Goal: Transaction & Acquisition: Purchase product/service

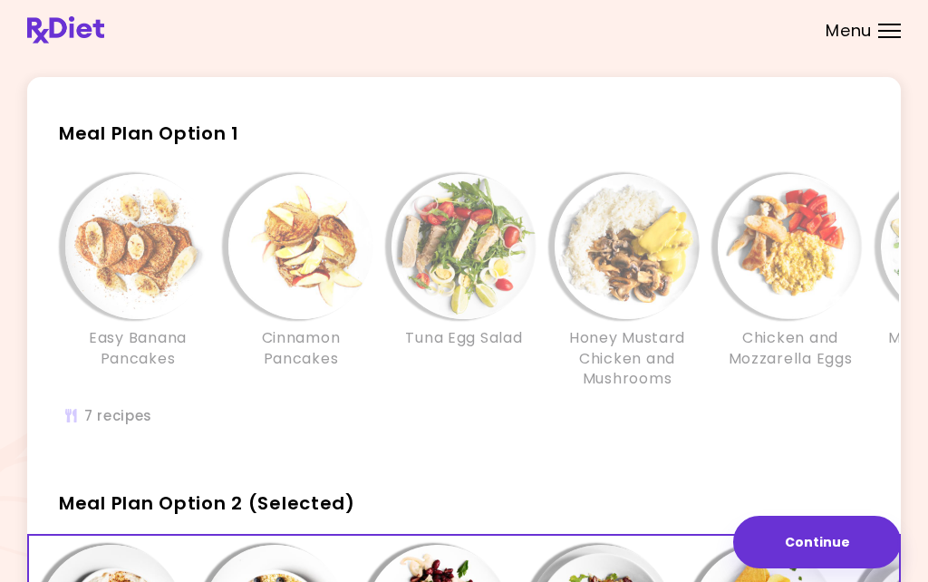
scroll to position [39, 0]
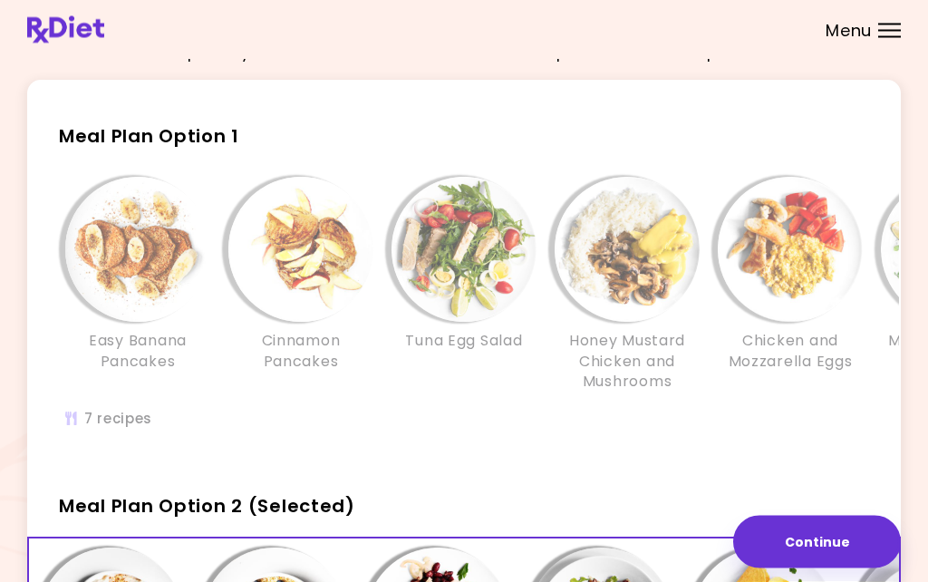
click at [113, 416] on div "Easy Banana Pancakes Cinnamon Pancakes Tuna Egg Salad Honey Mustard Chicken and…" at bounding box center [627, 313] width 1197 height 289
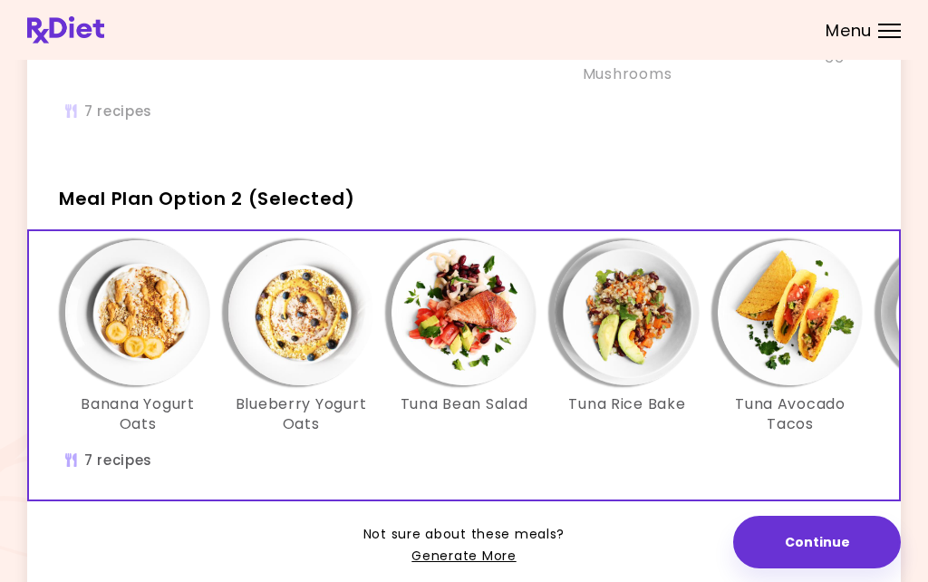
scroll to position [0, 0]
click at [497, 558] on link "Generate More" at bounding box center [464, 557] width 104 height 22
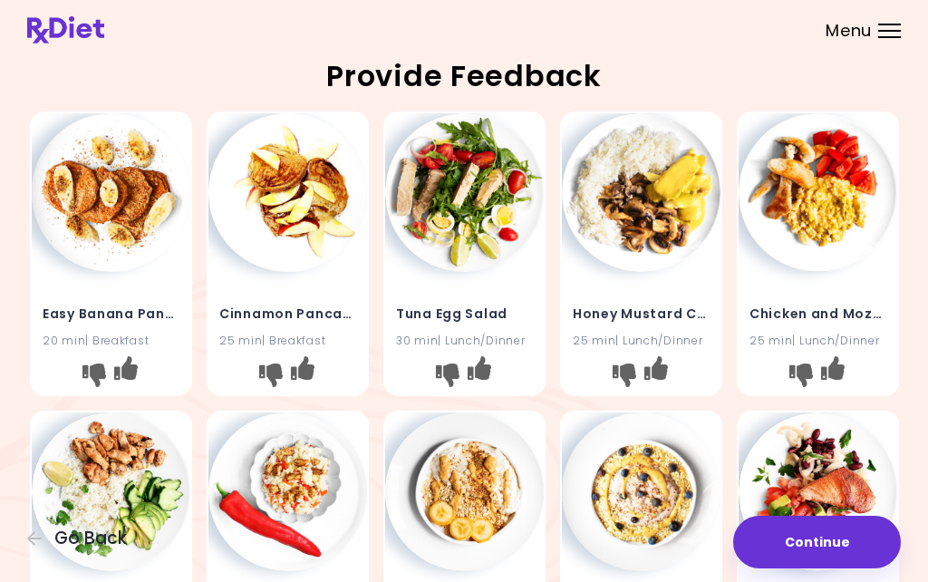
click at [878, 29] on div "Menu" at bounding box center [889, 31] width 23 height 15
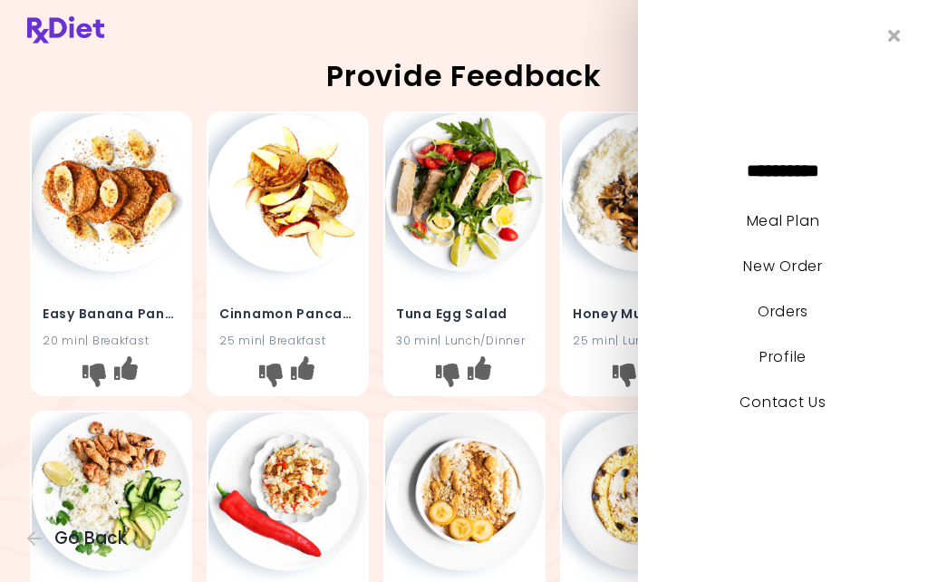
click at [860, 297] on li "New Order" at bounding box center [783, 274] width 290 height 45
click at [806, 277] on link "New Order" at bounding box center [782, 266] width 79 height 21
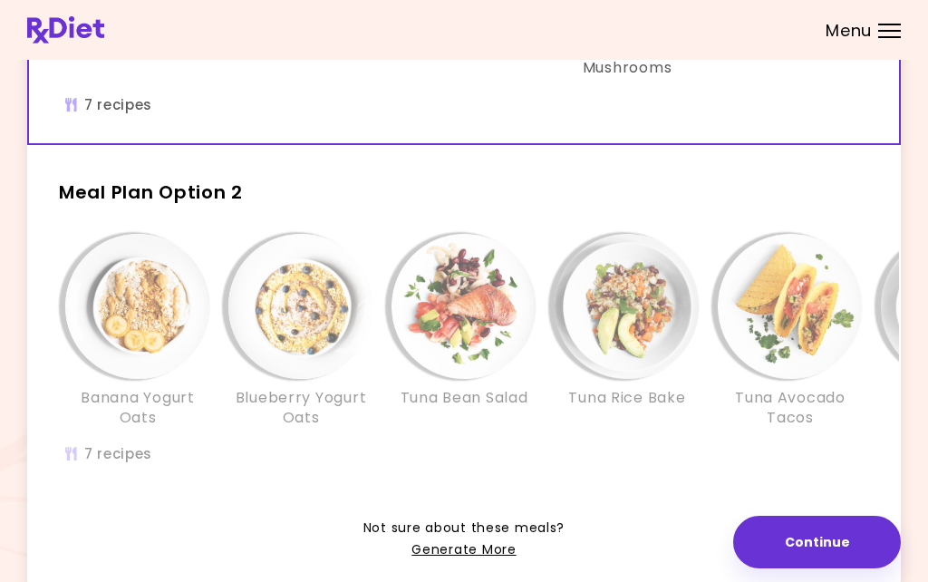
scroll to position [362, 0]
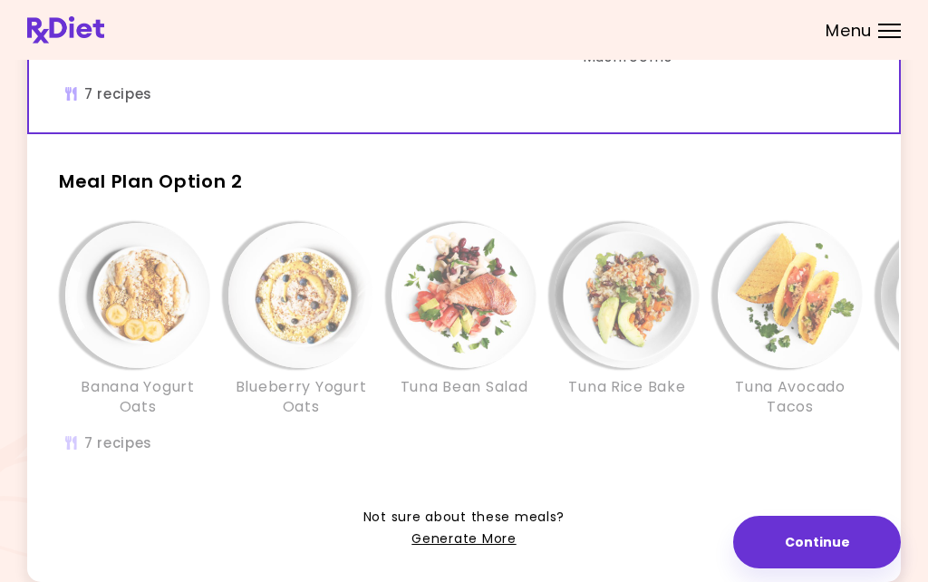
click at [893, 490] on div "Not sure about these meals? Generate More" at bounding box center [464, 517] width 874 height 66
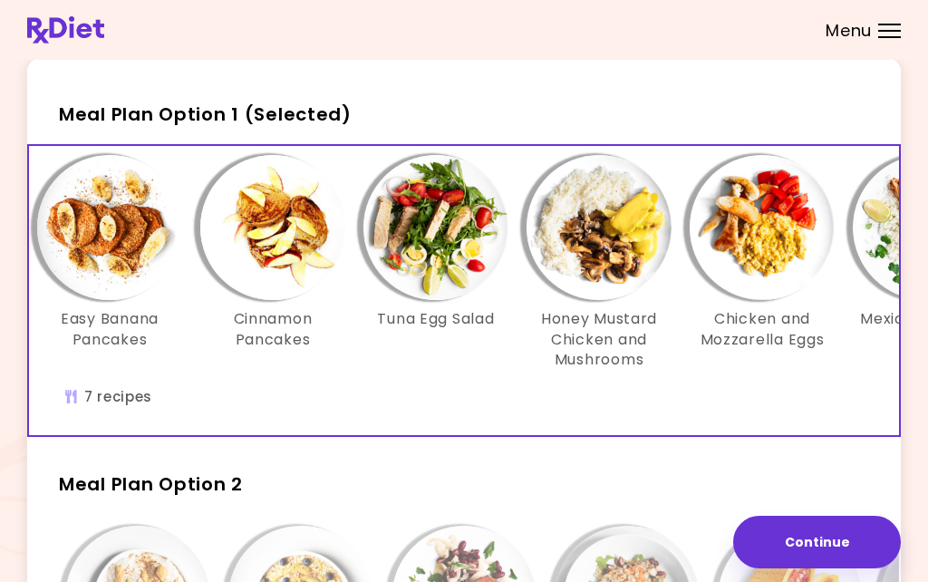
scroll to position [0, 22]
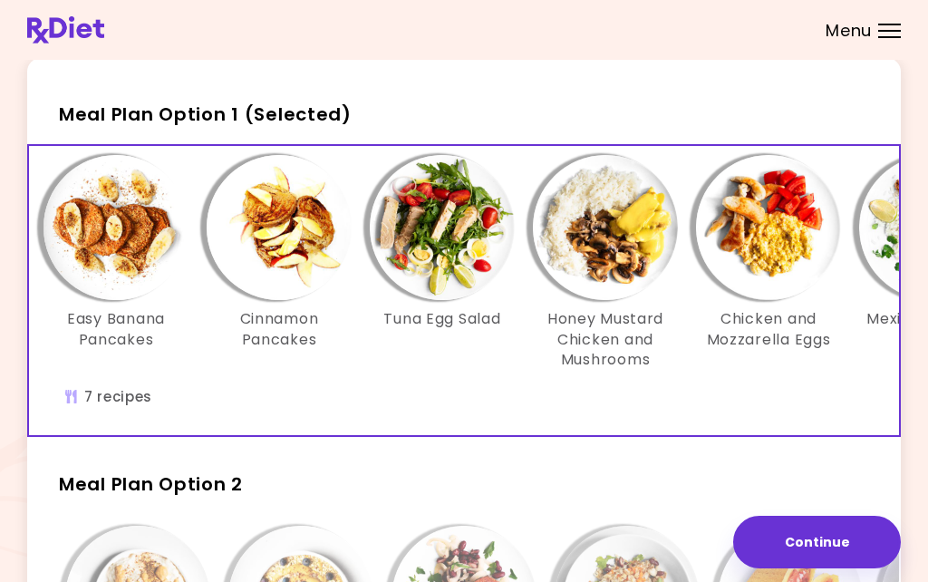
click at [453, 246] on img "Info - Tuna Egg Salad - Meal Plan Option 1 (Selected)" at bounding box center [442, 227] width 145 height 145
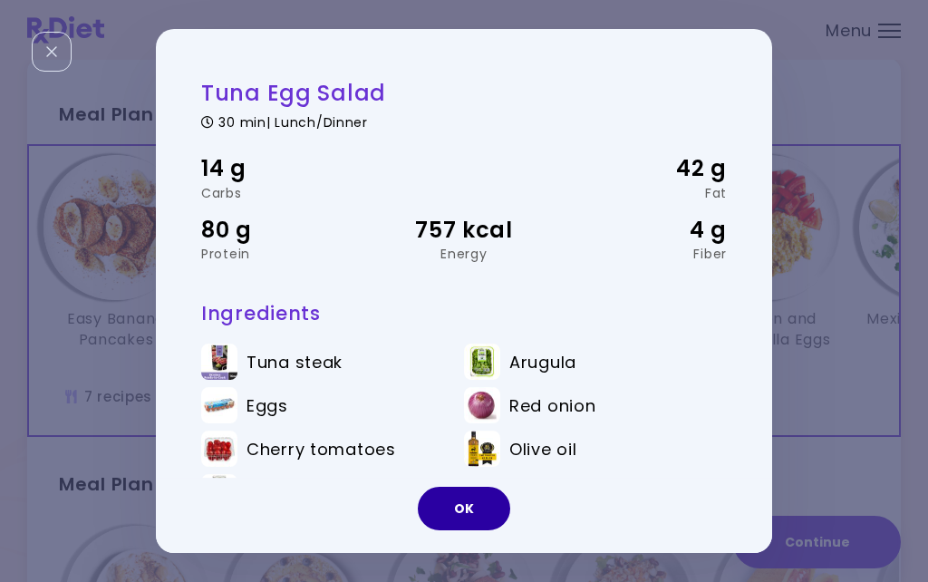
click at [474, 530] on button "OK" at bounding box center [464, 509] width 92 height 44
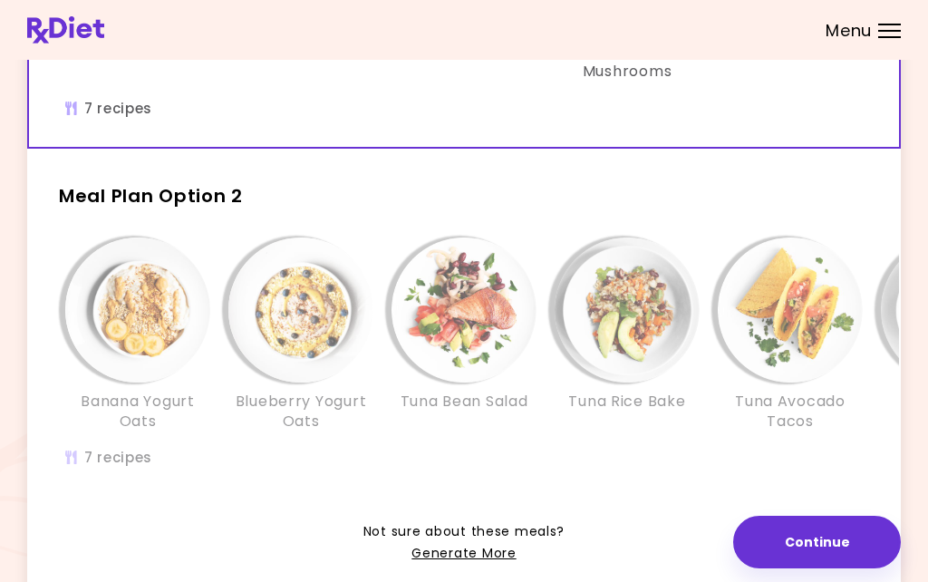
scroll to position [362, 0]
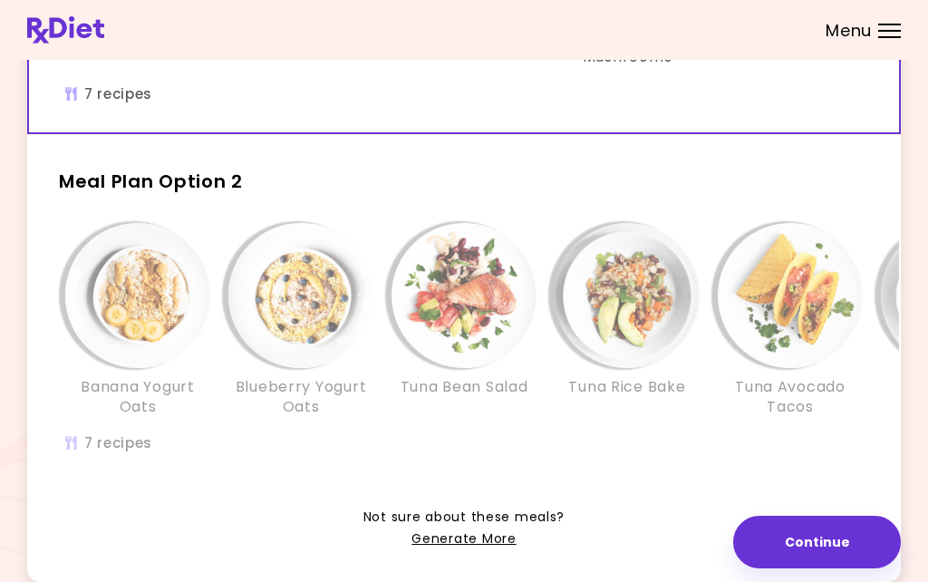
click at [309, 319] on img "Info - Blueberry Yogurt Oats - Meal Plan Option 2" at bounding box center [300, 295] width 145 height 145
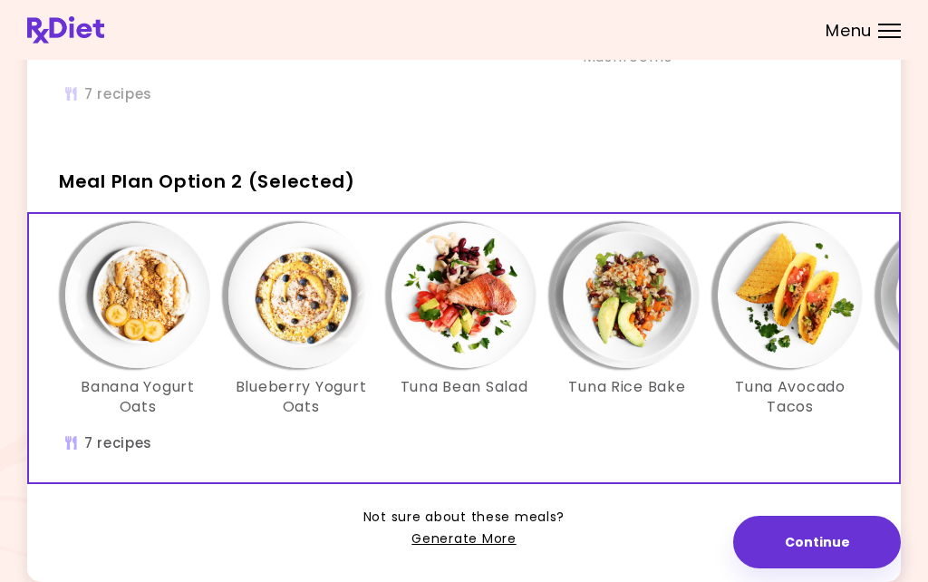
click at [796, 304] on img "Info - Tuna Avocado Tacos - Meal Plan Option 2 (Selected)" at bounding box center [790, 295] width 145 height 145
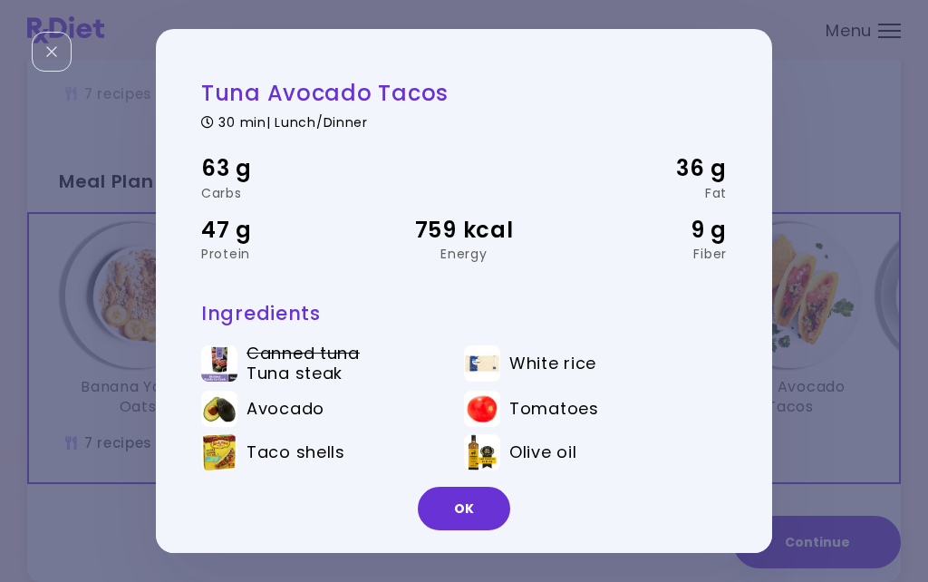
click at [470, 530] on button "OK" at bounding box center [464, 509] width 92 height 44
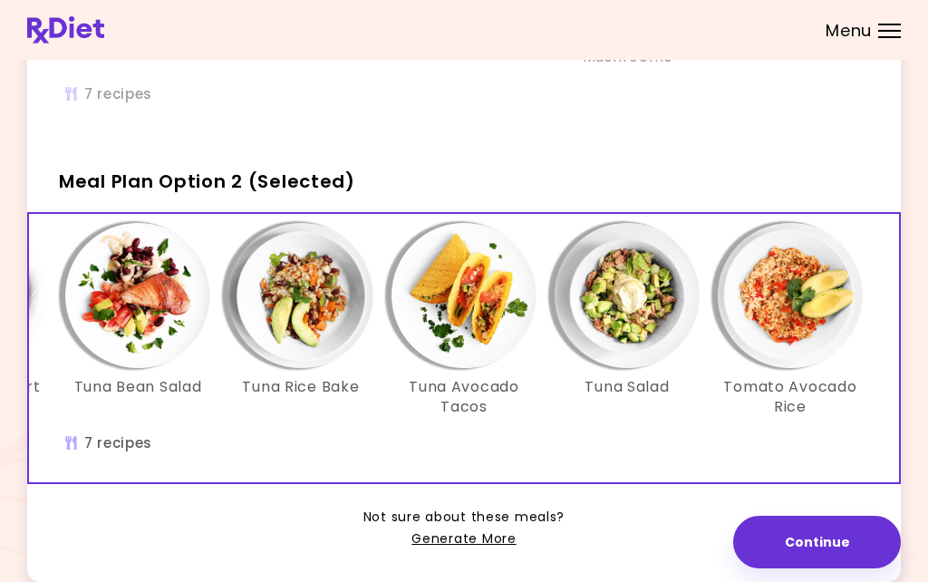
scroll to position [0, 326]
click at [644, 305] on img "Info - Tuna Salad - Meal Plan Option 2 (Selected)" at bounding box center [627, 295] width 145 height 145
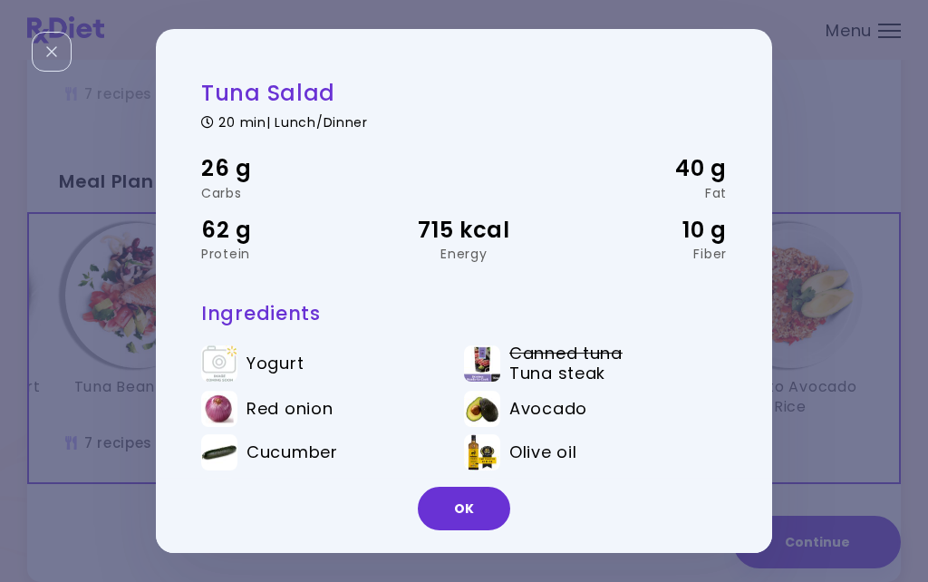
click at [466, 530] on button "OK" at bounding box center [464, 509] width 92 height 44
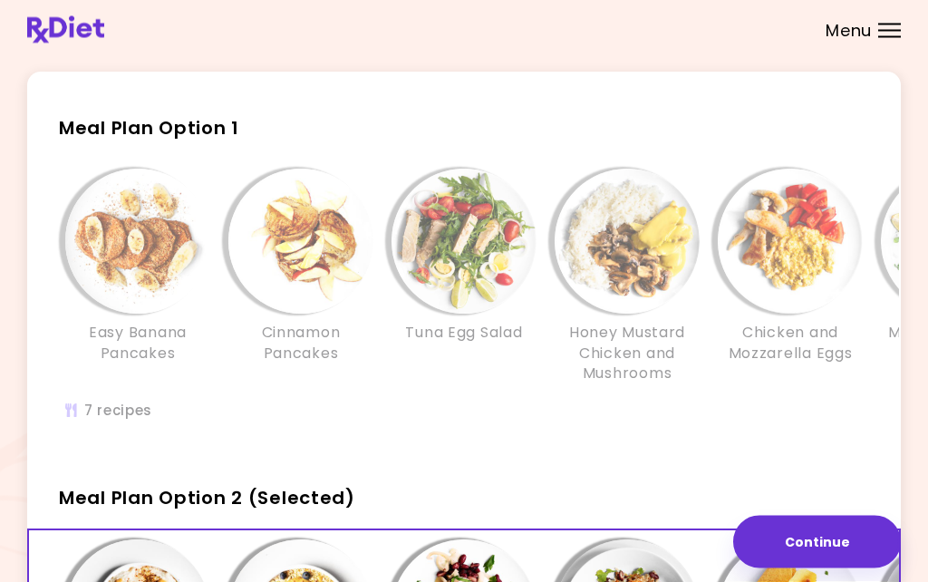
scroll to position [43, 0]
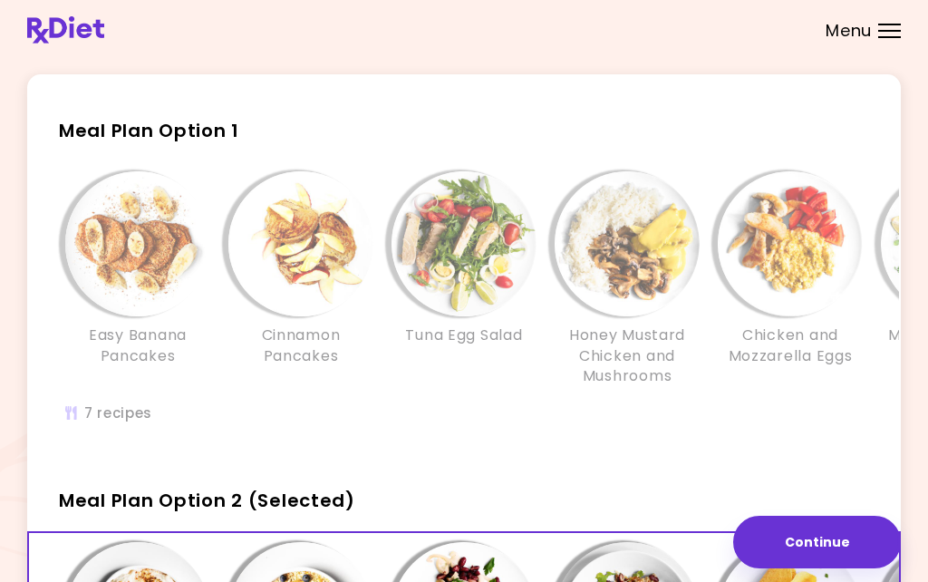
click at [470, 253] on img "Info - Tuna Egg Salad - Meal Plan Option 1" at bounding box center [464, 243] width 145 height 145
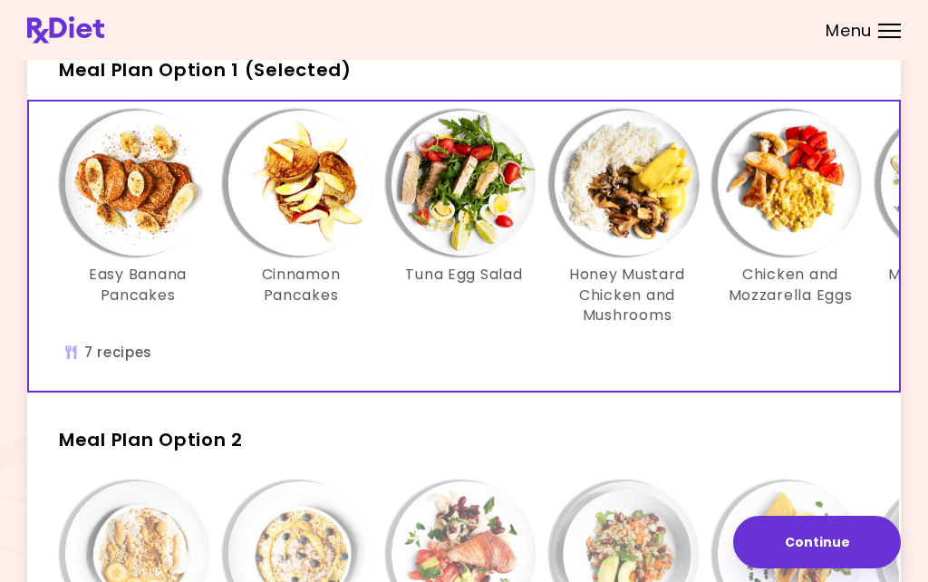
scroll to position [102, 0]
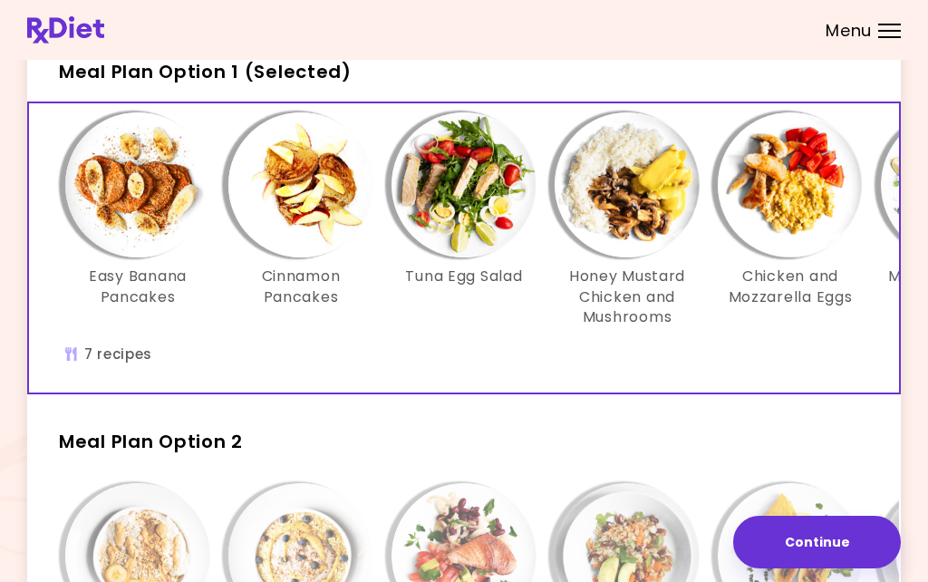
click at [480, 193] on img "Info - Tuna Egg Salad - Meal Plan Option 1 (Selected)" at bounding box center [464, 184] width 145 height 145
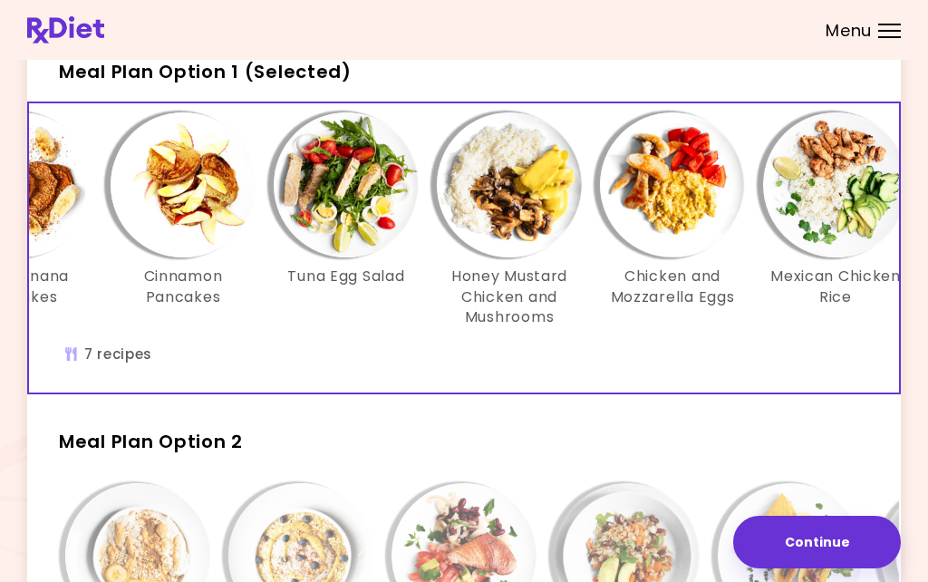
scroll to position [0, 131]
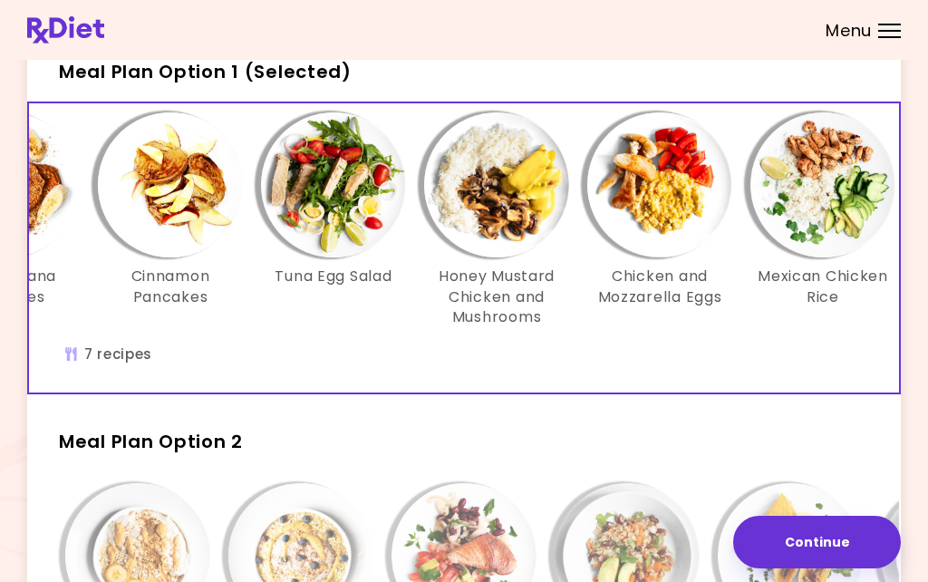
click at [678, 181] on img "Info - Chicken and Mozzarella Eggs - Meal Plan Option 1 (Selected)" at bounding box center [659, 184] width 145 height 145
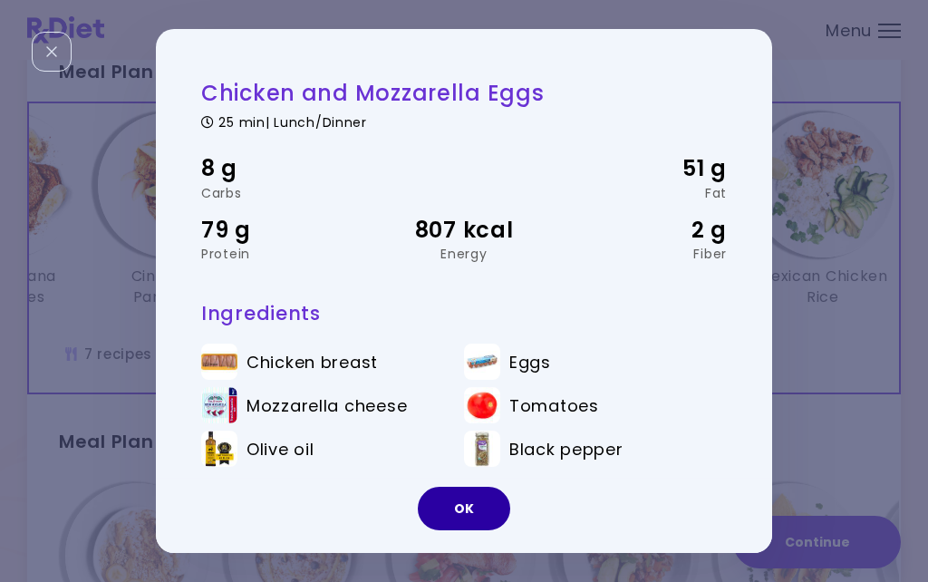
click at [471, 530] on button "OK" at bounding box center [464, 509] width 92 height 44
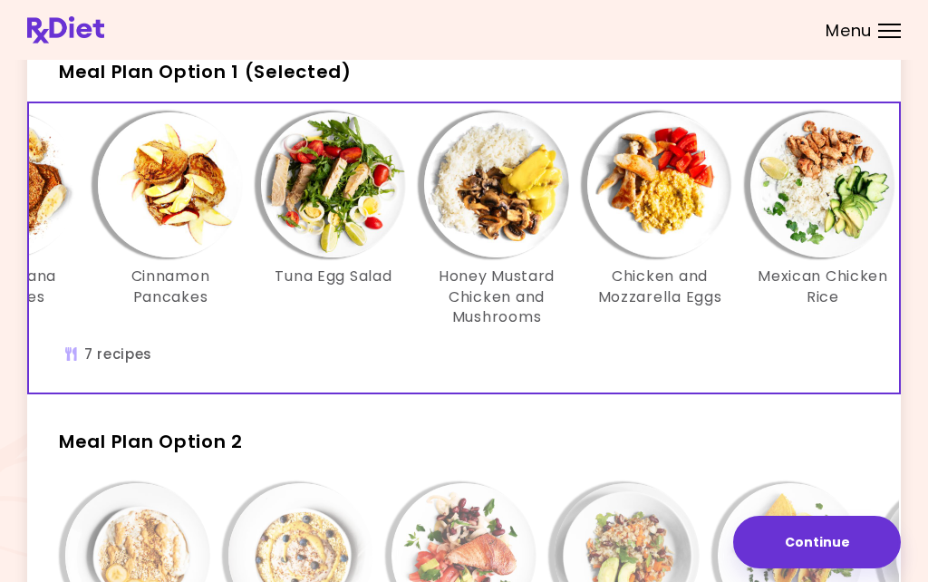
click at [815, 568] on button "Continue" at bounding box center [817, 542] width 168 height 53
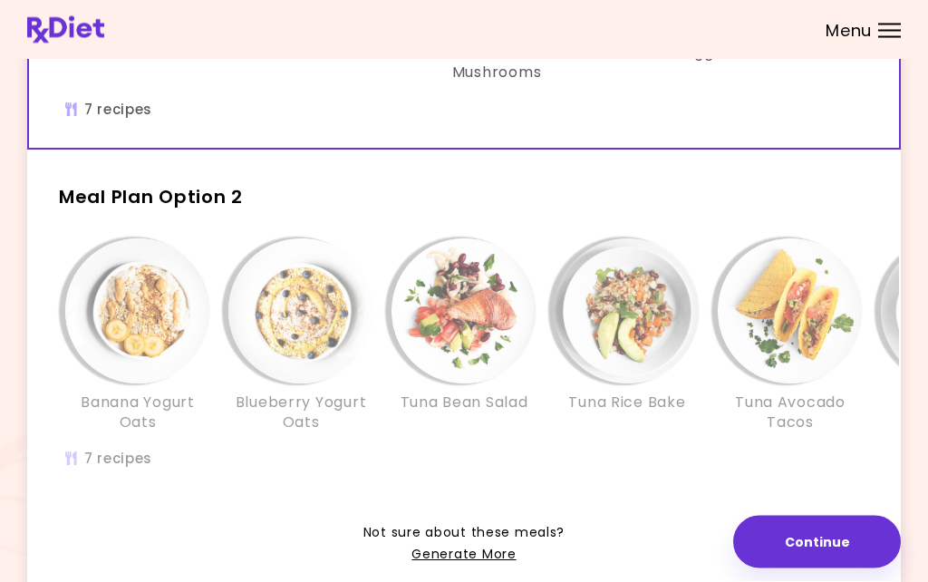
scroll to position [362, 0]
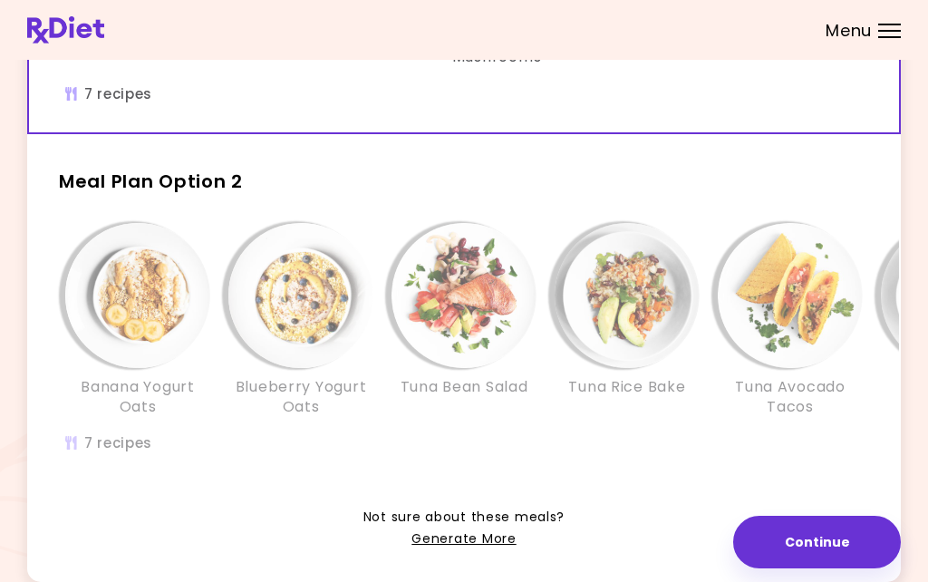
click at [854, 459] on div "Banana Yogurt Oats Blueberry Yogurt Oats Tuna Bean Salad Tuna Rice Bake Tuna Av…" at bounding box center [627, 348] width 1197 height 269
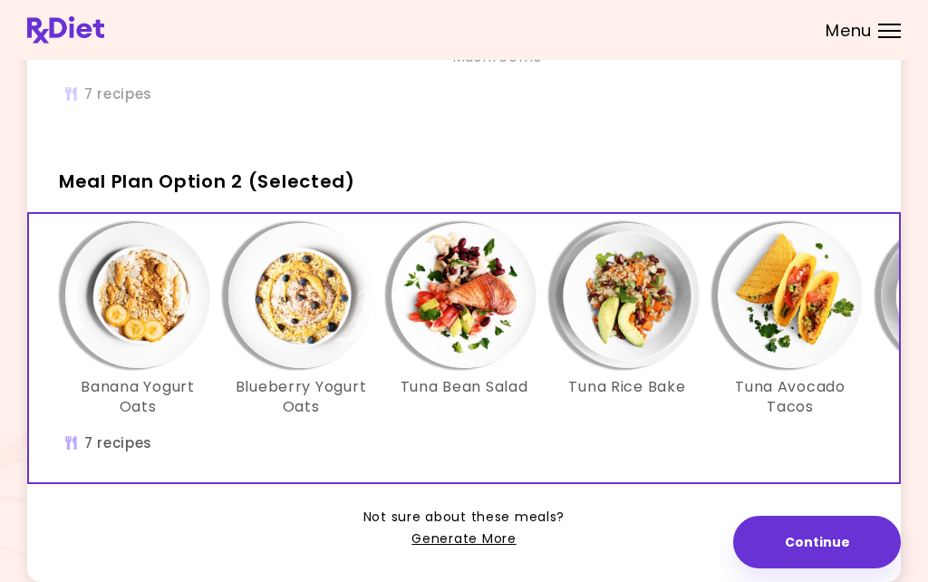
click at [468, 529] on link "Generate More" at bounding box center [464, 540] width 104 height 22
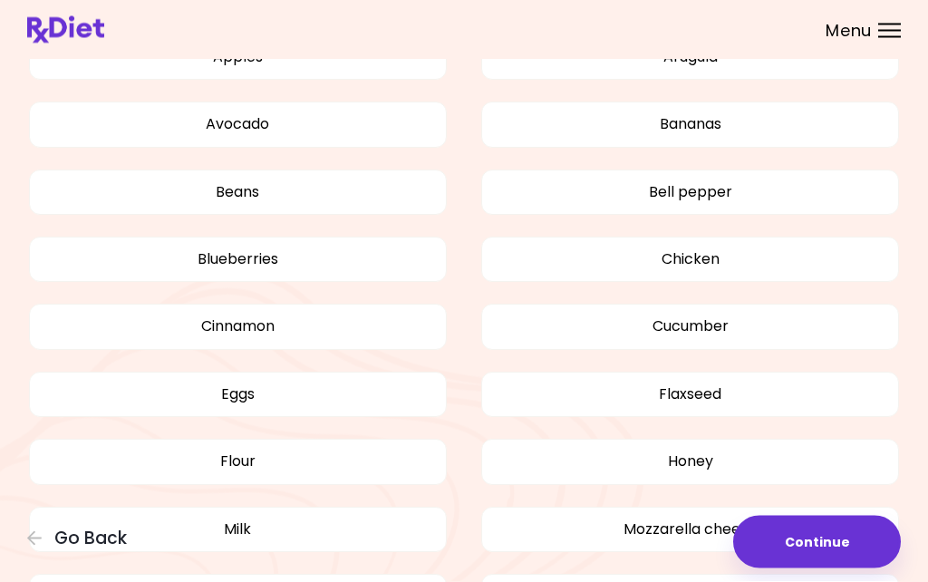
scroll to position [1053, 0]
click at [819, 568] on button "Continue" at bounding box center [817, 542] width 168 height 53
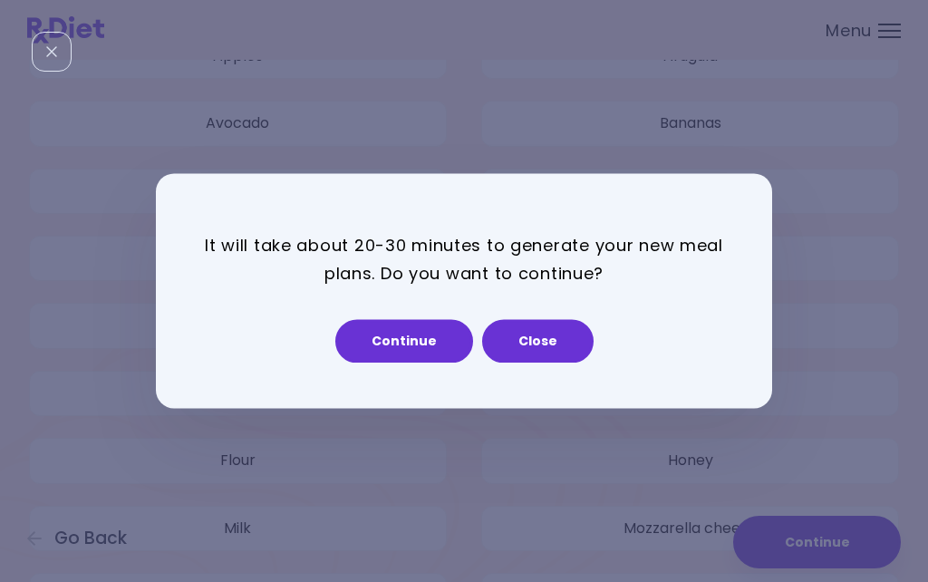
click at [416, 364] on button "Continue" at bounding box center [404, 342] width 138 height 44
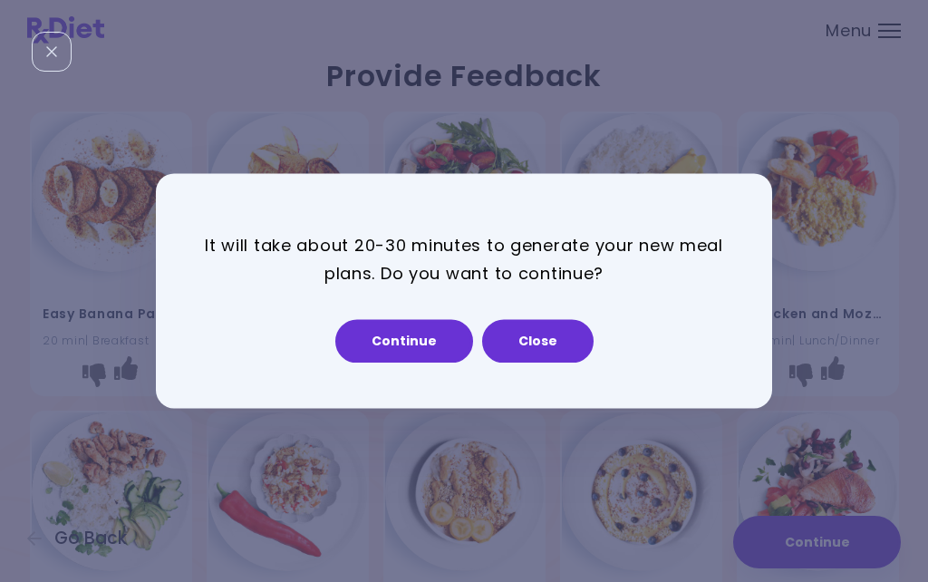
select select "*"
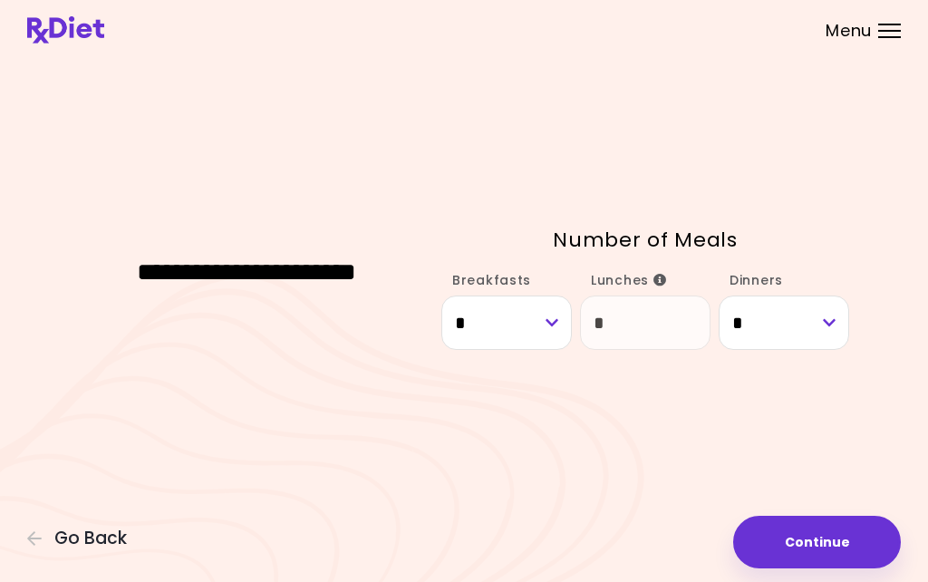
click at [839, 568] on button "Continue" at bounding box center [817, 542] width 168 height 53
